Goal: Information Seeking & Learning: Check status

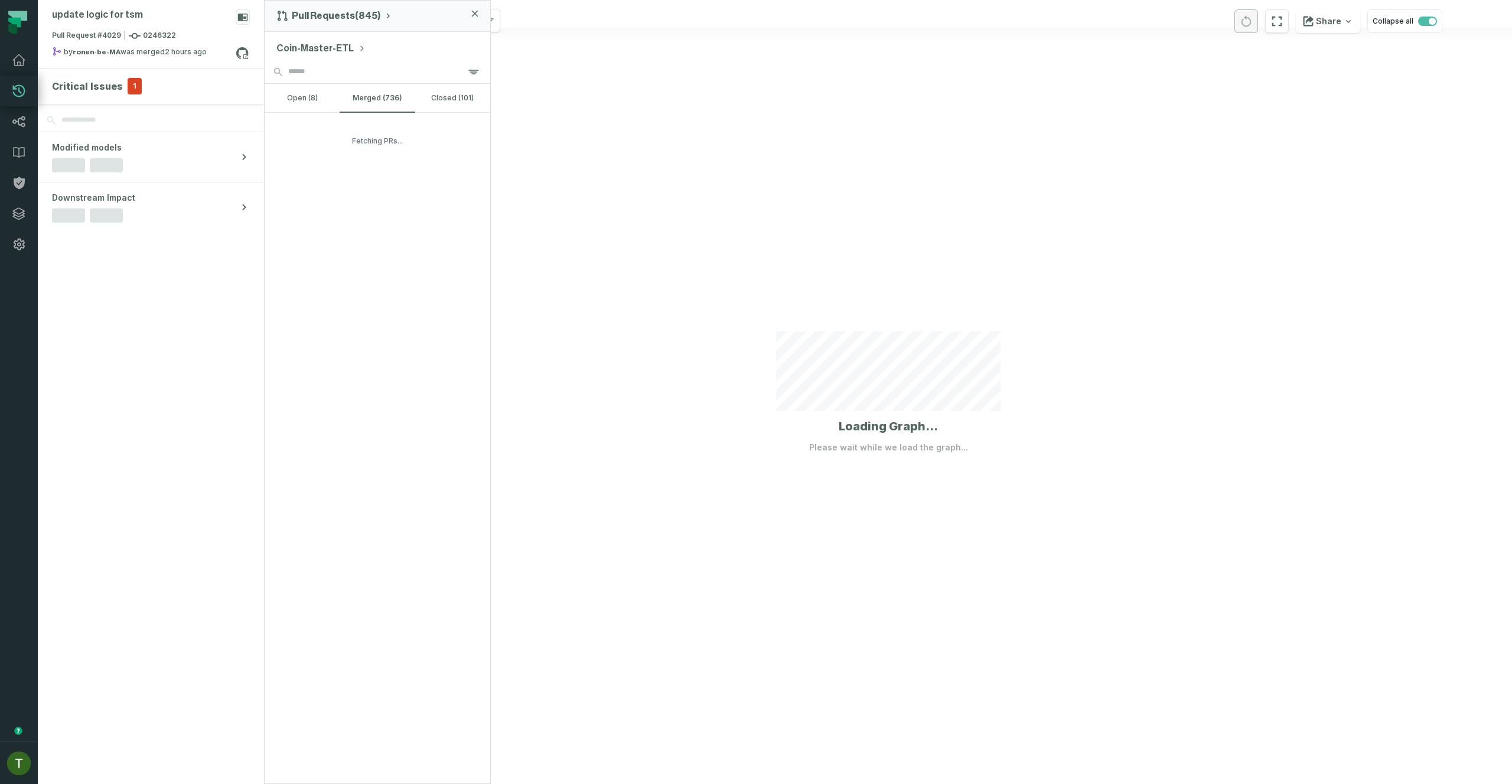
click at [673, 356] on div at bounding box center [888, 392] width 1247 height 784
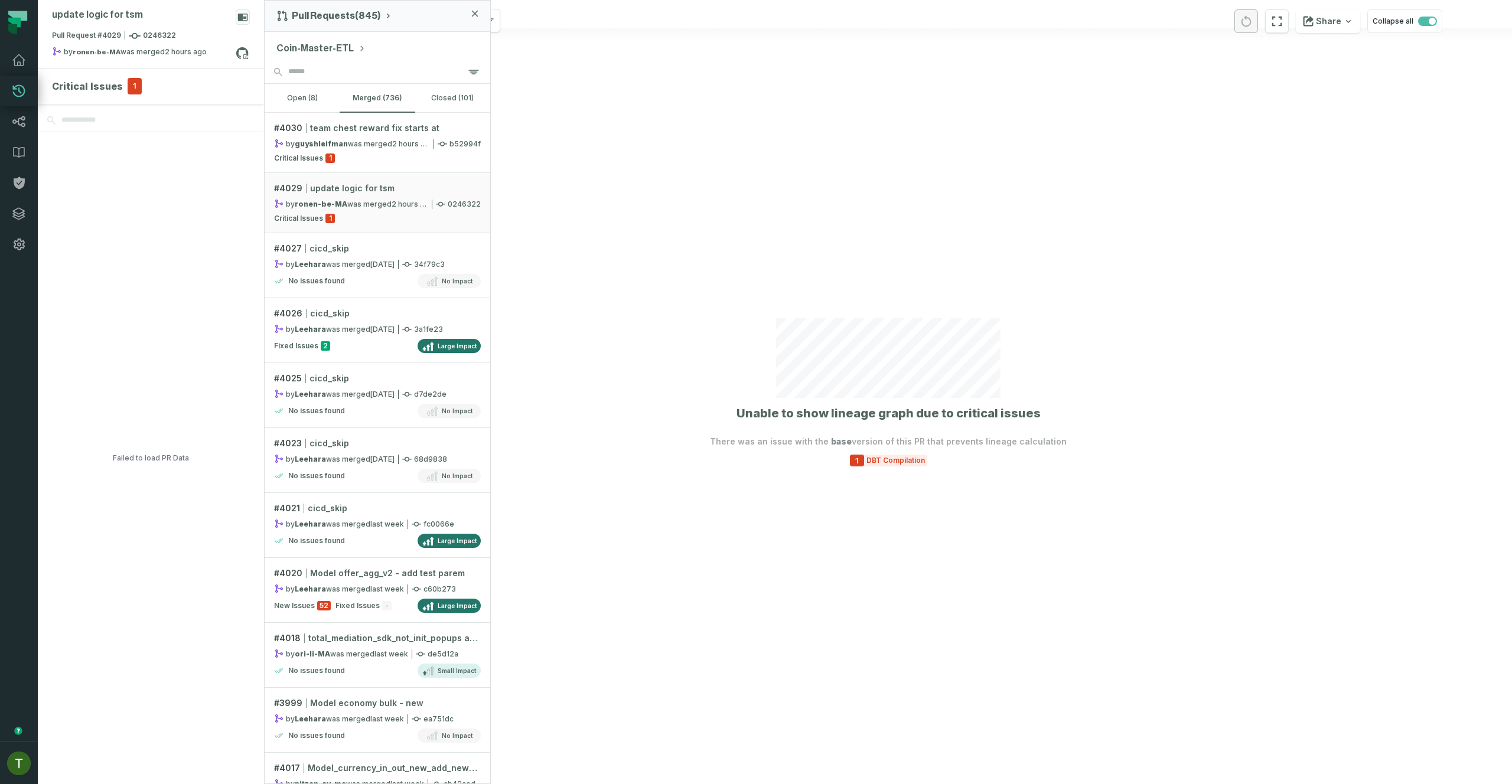
click at [633, 344] on div at bounding box center [888, 392] width 1247 height 784
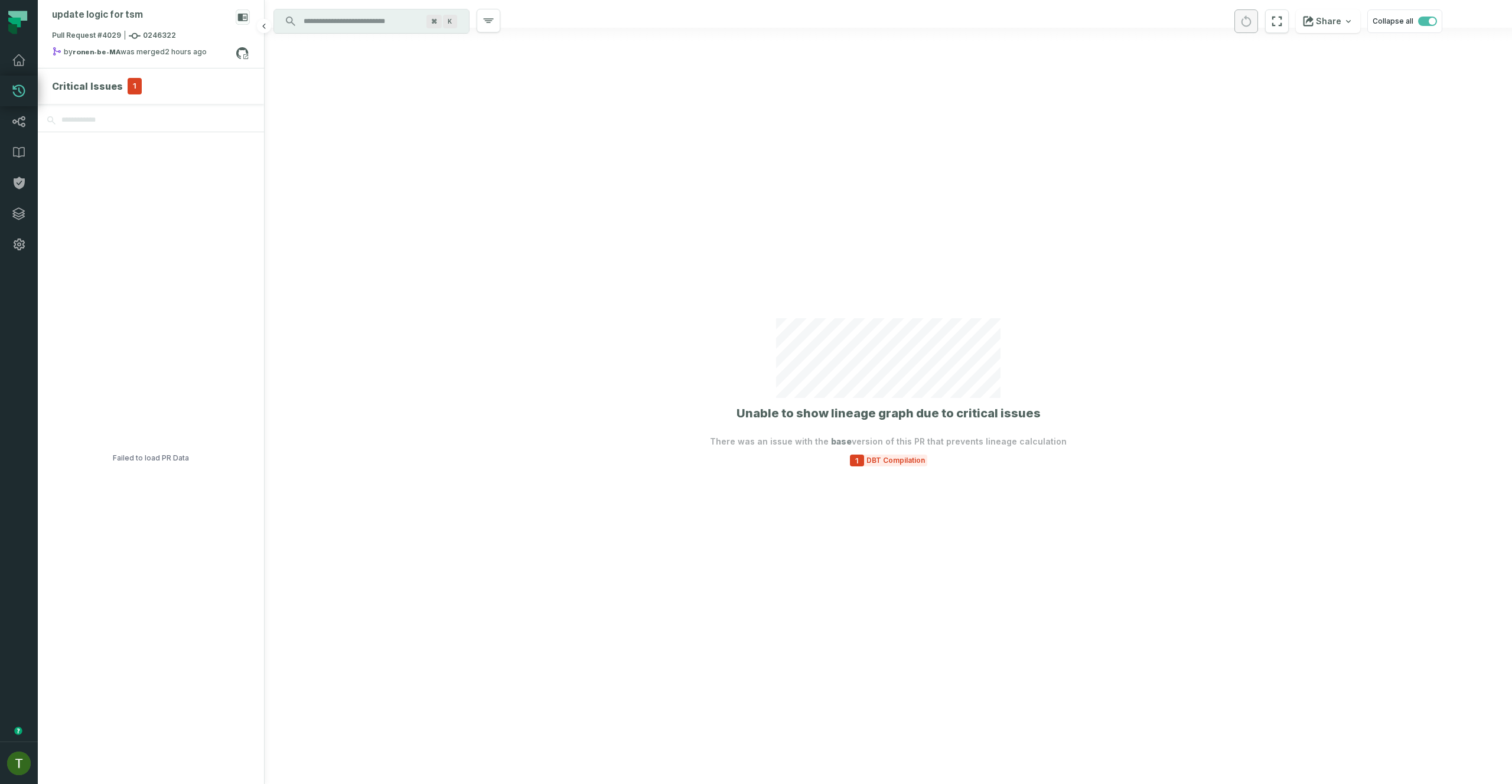
click at [884, 467] on div at bounding box center [888, 392] width 1247 height 784
click at [886, 471] on div at bounding box center [888, 392] width 1247 height 784
click at [886, 467] on div at bounding box center [888, 392] width 1247 height 784
click at [886, 465] on div "1 DBT Compilation" at bounding box center [888, 460] width 78 height 12
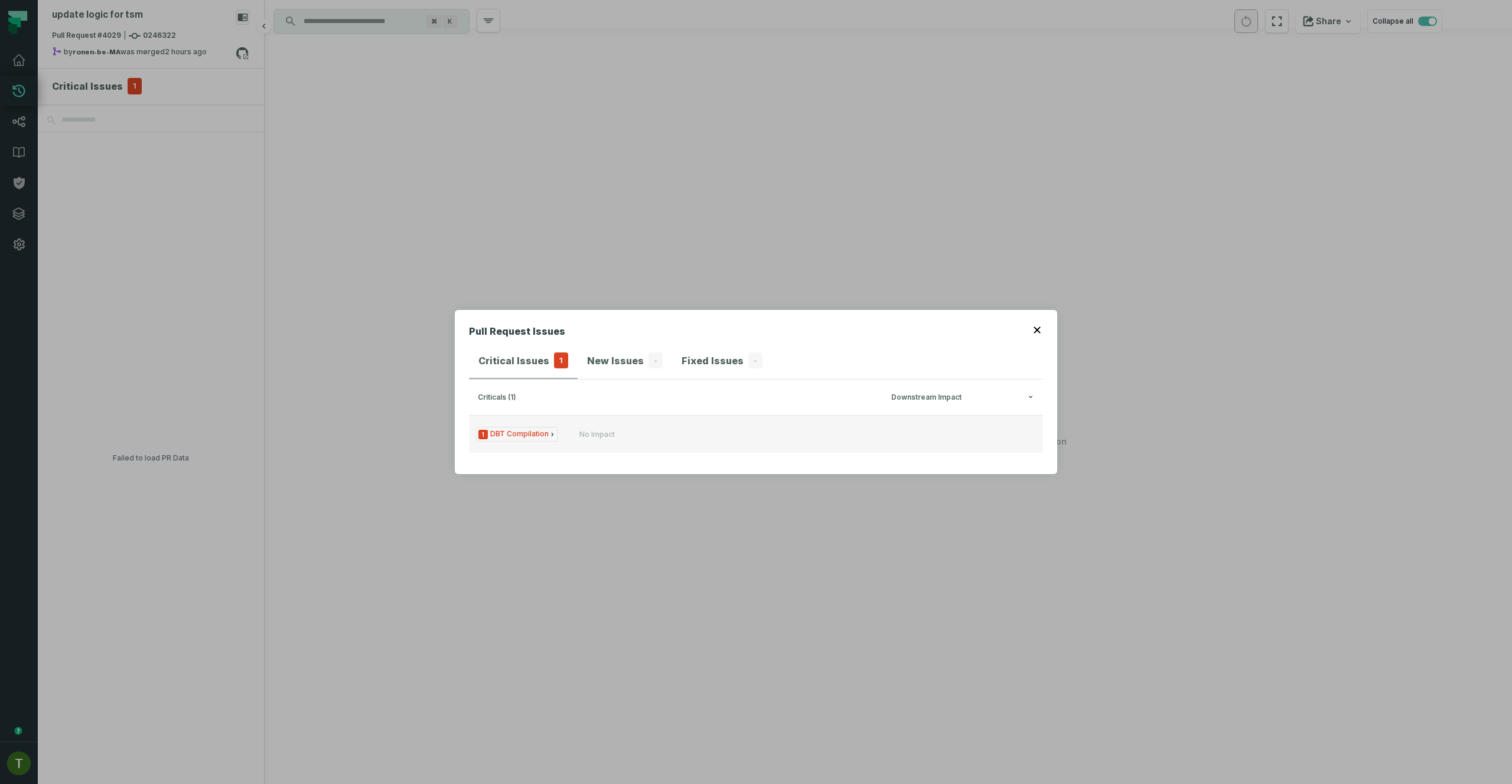
click at [608, 425] on button "1 DBT Compilation No Impact" at bounding box center [755, 434] width 574 height 38
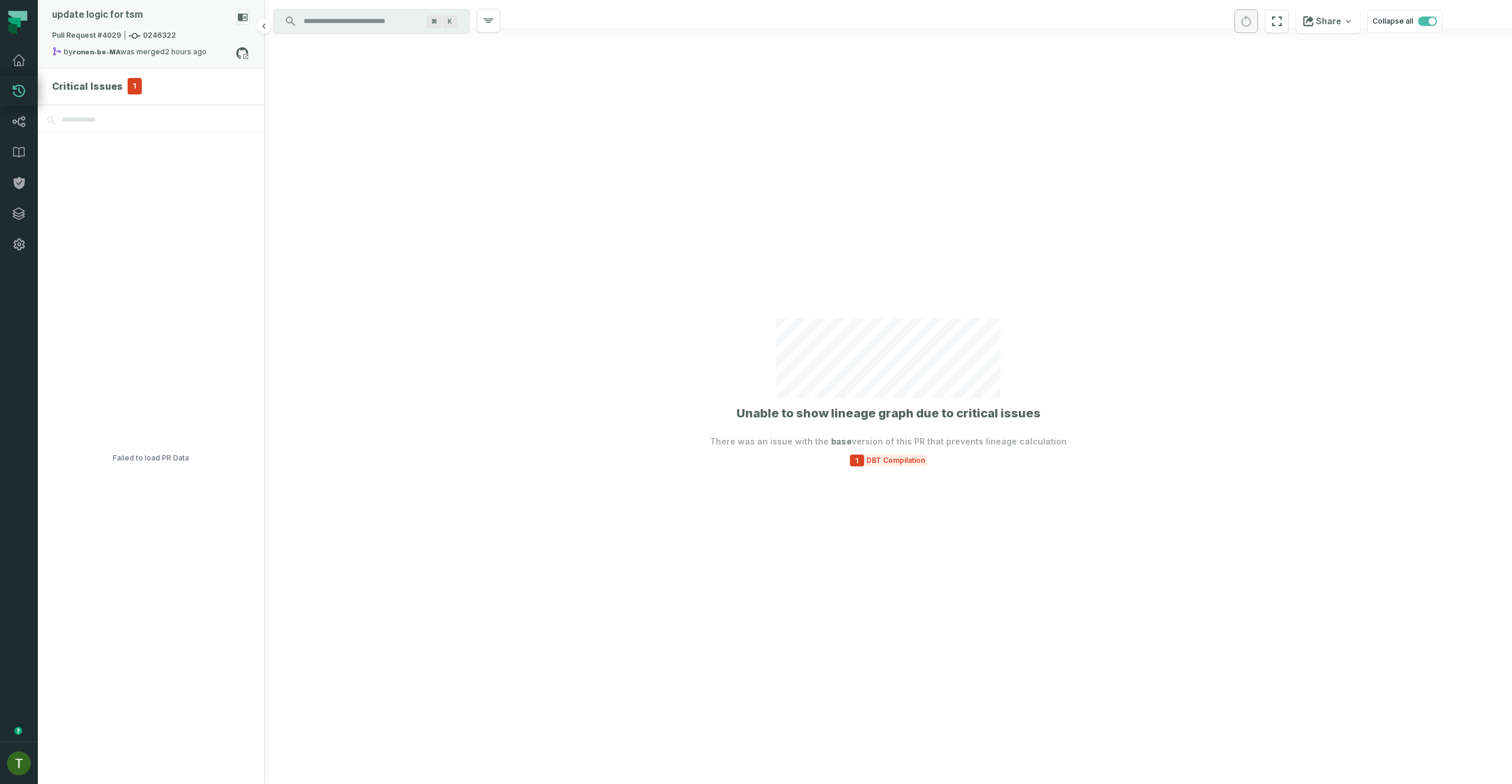
click at [144, 43] on div "Pull Request #4029 0246322" at bounding box center [151, 38] width 198 height 17
click at [362, 99] on button "merged (736)" at bounding box center [377, 98] width 75 height 28
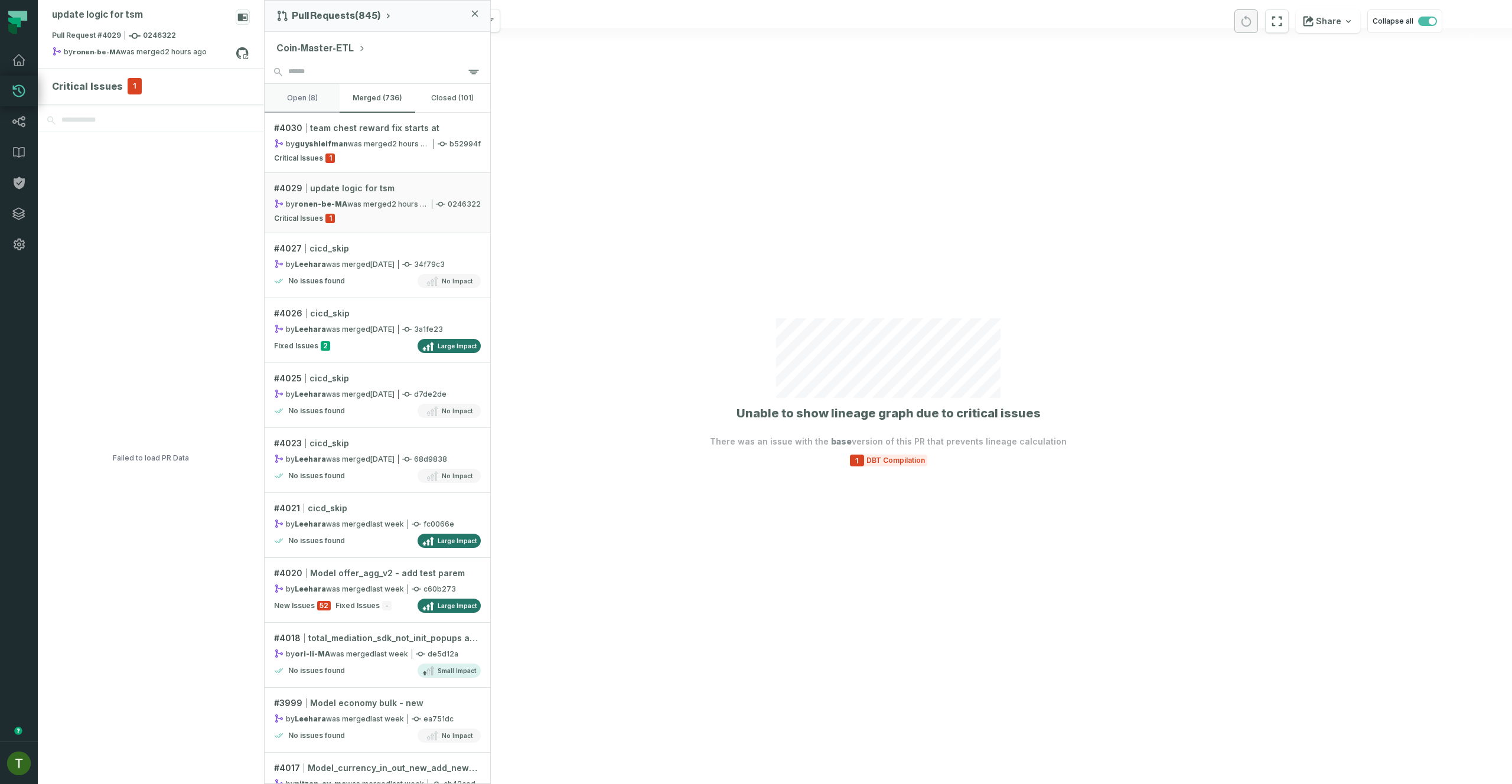
click at [331, 98] on button "open (8)" at bounding box center [302, 98] width 75 height 28
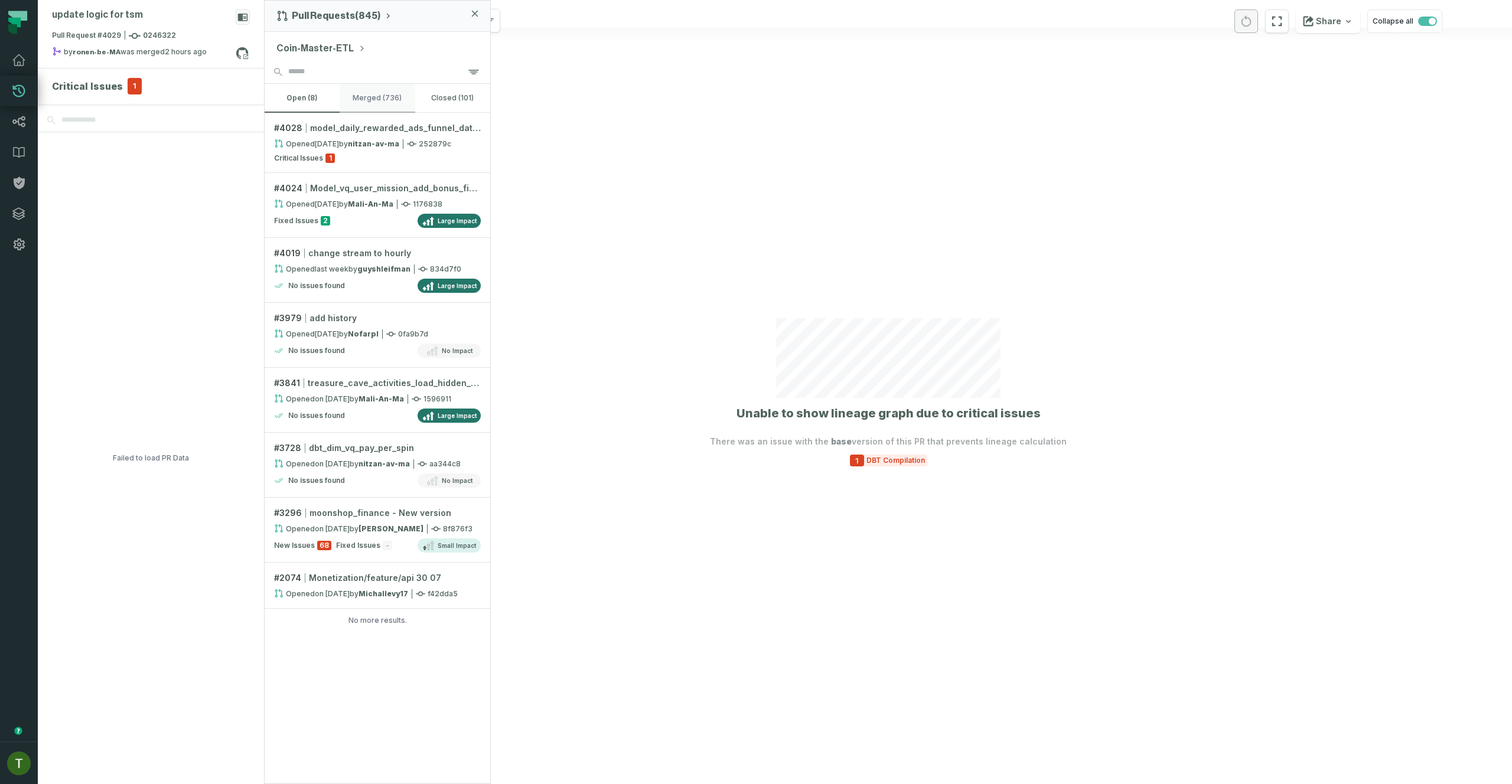
click at [367, 102] on button "merged (736)" at bounding box center [377, 98] width 75 height 28
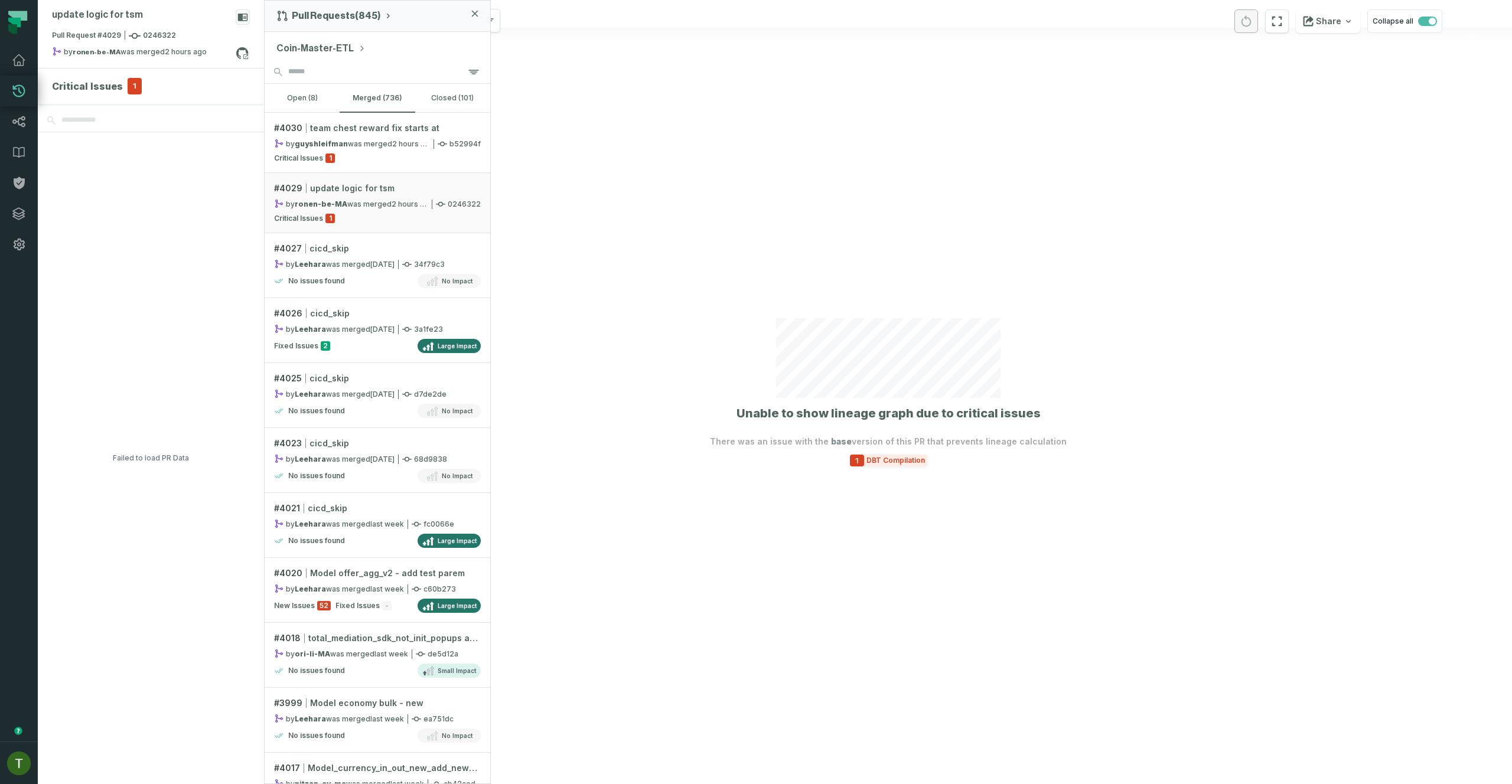
click at [887, 455] on span "DBT Compilation" at bounding box center [895, 460] width 63 height 9
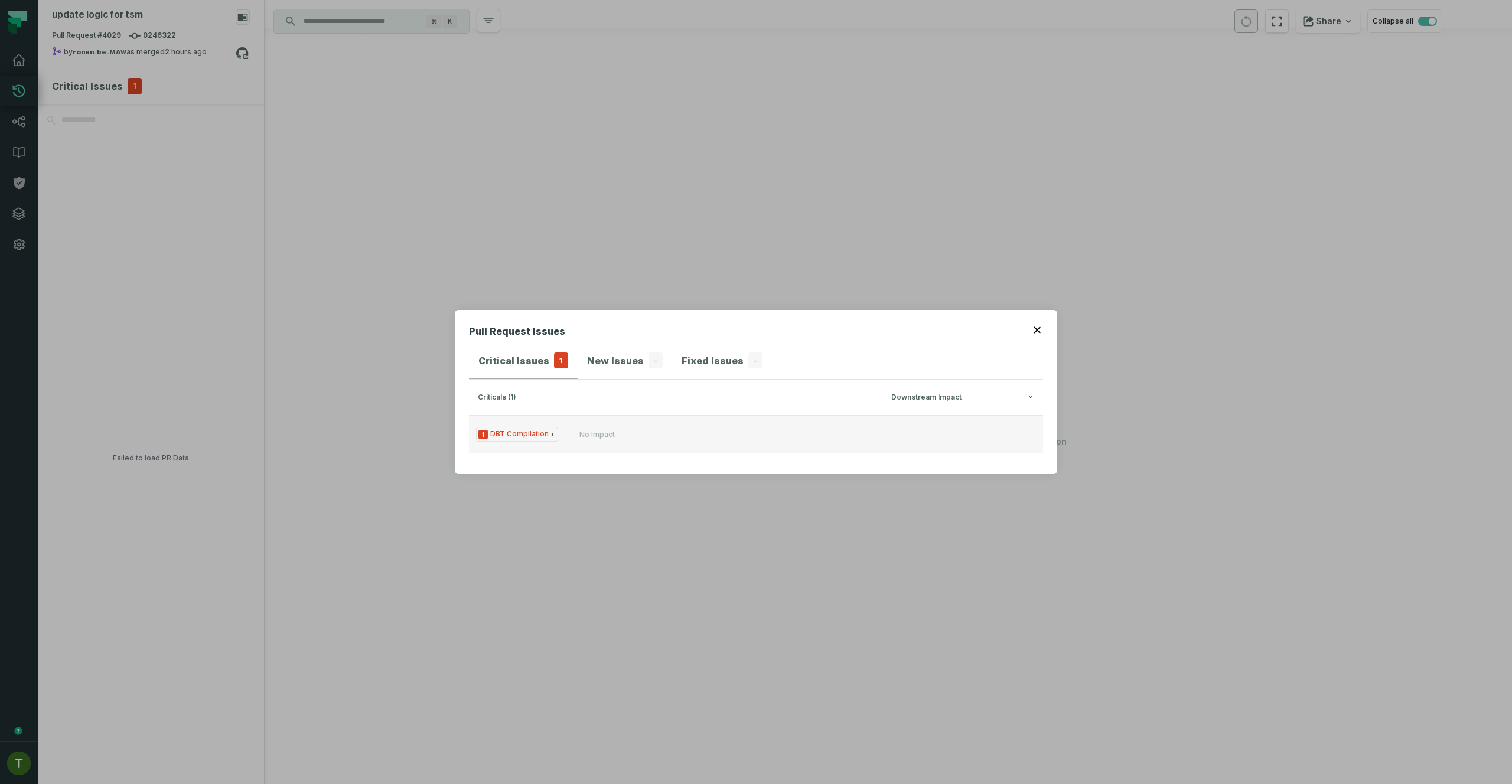
drag, startPoint x: 536, startPoint y: 364, endPoint x: 576, endPoint y: 417, distance: 66.4
click at [547, 380] on div "Critical Issues 1 New Issues - Fixed Issues - criticals (1) Downstream Impact 1…" at bounding box center [755, 401] width 574 height 117
click at [577, 419] on button "1 DBT Compilation No Impact" at bounding box center [755, 434] width 574 height 38
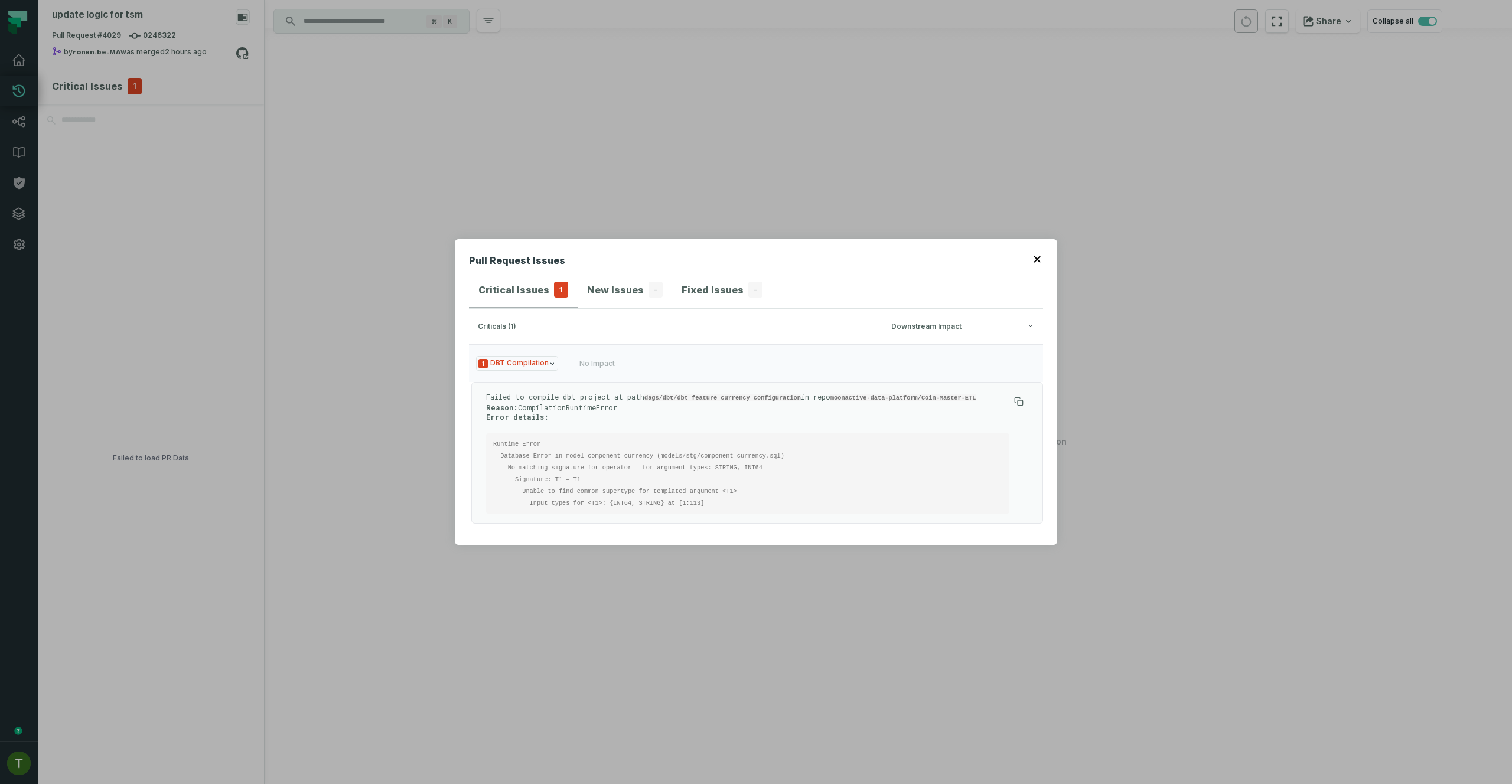
click at [745, 393] on p "Failed to compile dbt project at path dags/dbt/dbt_feature_currency_configurati…" at bounding box center [747, 407] width 523 height 30
click at [744, 395] on code "dags/dbt/dbt_feature_currency_configuration" at bounding box center [722, 398] width 156 height 7
click at [745, 395] on code "dags/dbt/dbt_feature_currency_configuration" at bounding box center [722, 398] width 156 height 7
click at [744, 399] on code "dags/dbt/dbt_feature_currency_configuration" at bounding box center [722, 398] width 156 height 7
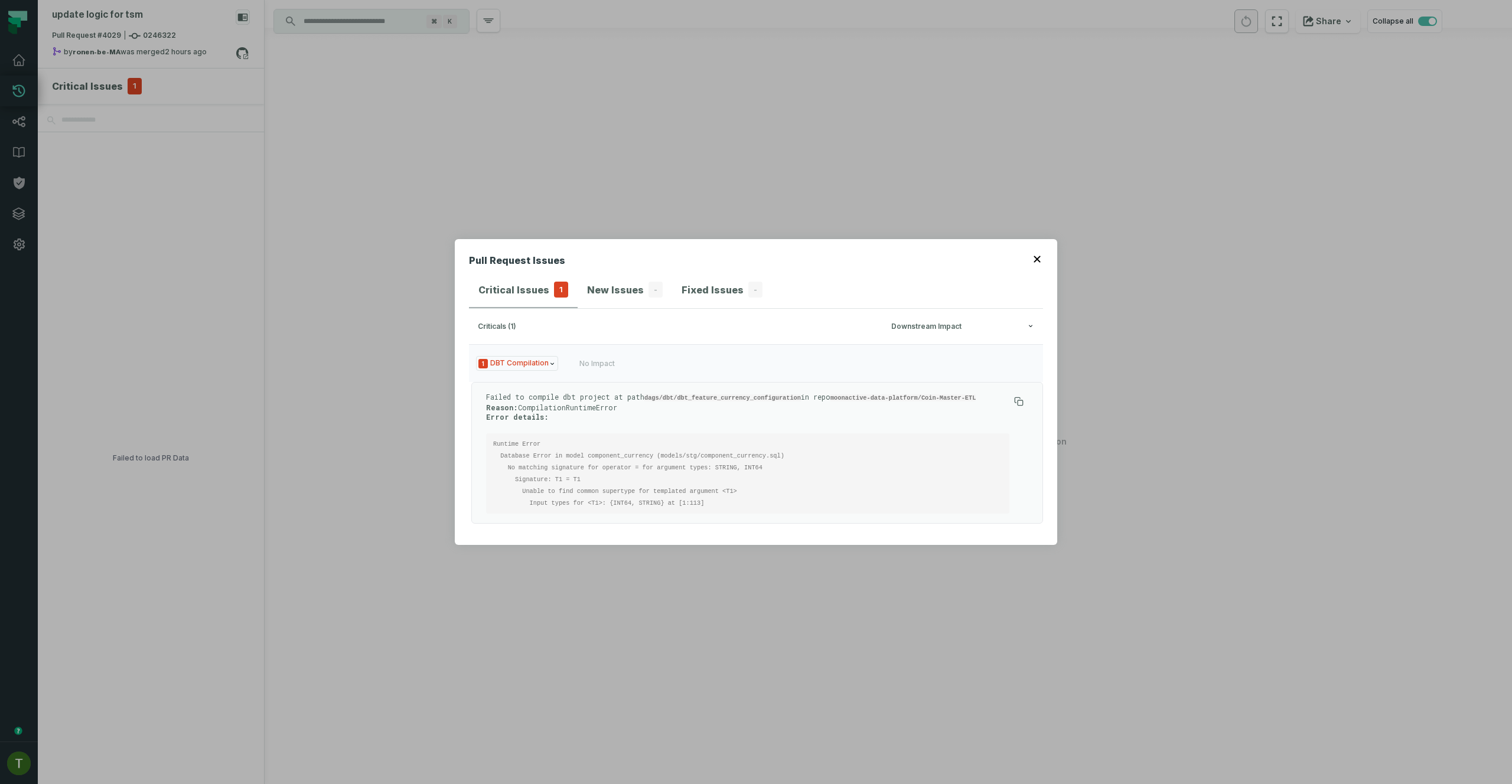
click at [781, 439] on pre "Runtime Error Database Error in model component_currency (models/stg/component_…" at bounding box center [747, 474] width 523 height 81
